Goal: Go to known website: Access a specific website the user already knows

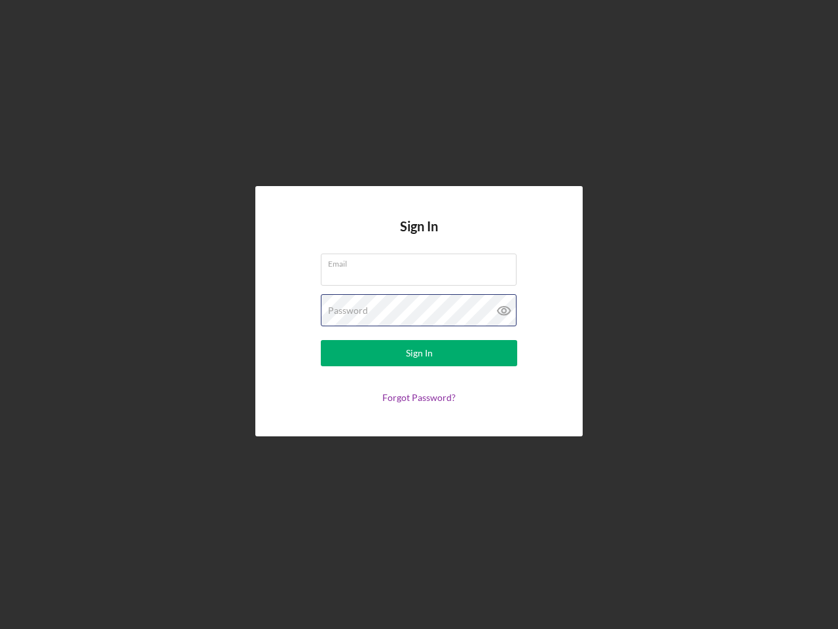
click at [419, 314] on div "Password" at bounding box center [419, 310] width 196 height 33
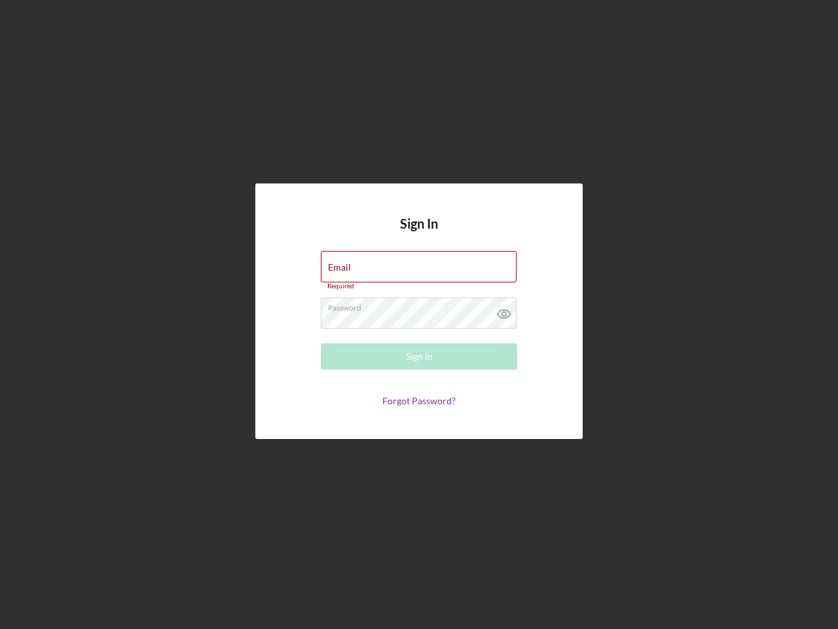
click at [504, 310] on icon at bounding box center [504, 313] width 33 height 33
